Goal: Task Accomplishment & Management: Manage account settings

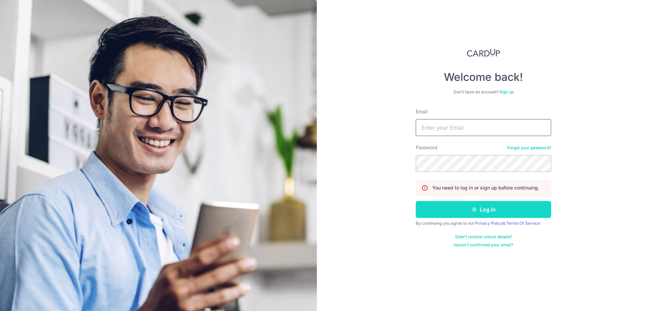
type input "[EMAIL_ADDRESS][DOMAIN_NAME]"
click at [460, 212] on button "Log in" at bounding box center [484, 209] width 136 height 17
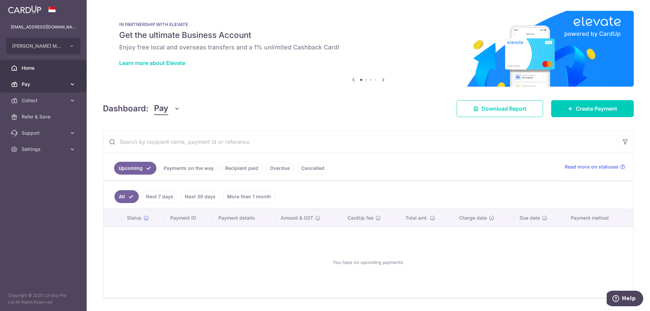
click at [61, 86] on span "Pay" at bounding box center [44, 84] width 45 height 7
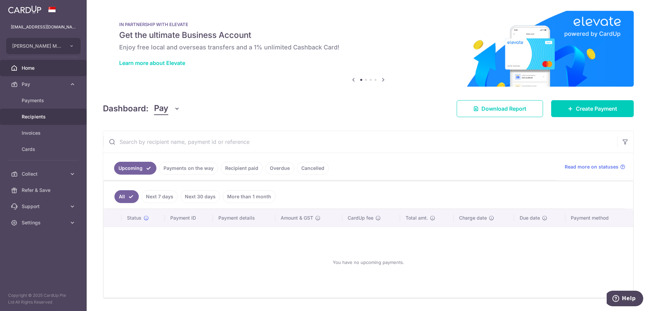
click at [37, 113] on link "Recipients" at bounding box center [43, 117] width 87 height 16
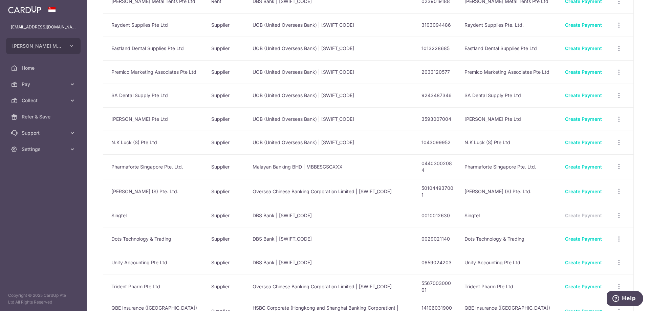
scroll to position [102, 0]
